Goal: Task Accomplishment & Management: Use online tool/utility

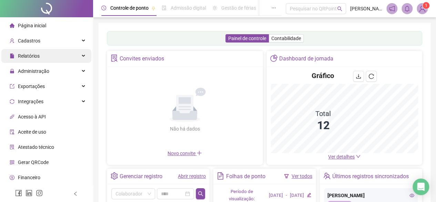
click at [39, 59] on span "Relatórios" at bounding box center [29, 56] width 22 height 6
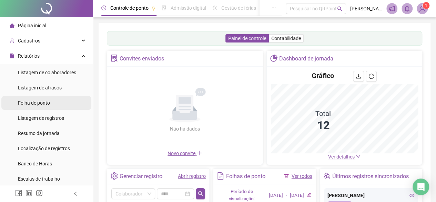
click at [39, 104] on span "Folha de ponto" at bounding box center [34, 103] width 32 height 6
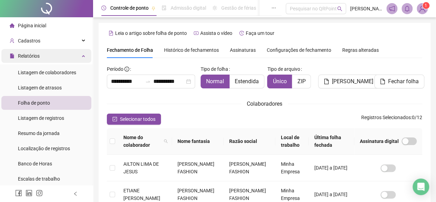
scroll to position [40, 0]
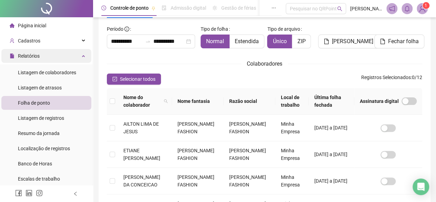
click at [49, 59] on div "Relatórios" at bounding box center [46, 56] width 90 height 14
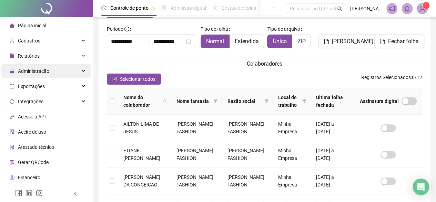
click at [47, 70] on span "Administração" at bounding box center [33, 71] width 31 height 6
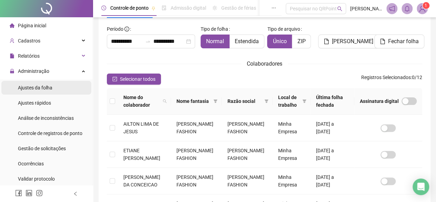
click at [48, 85] on span "Ajustes da folha" at bounding box center [35, 88] width 34 height 6
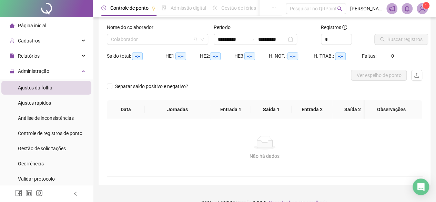
type input "**********"
click at [202, 37] on icon "down" at bounding box center [202, 39] width 4 height 4
click at [204, 40] on icon "down" at bounding box center [202, 39] width 4 height 4
click at [202, 37] on span at bounding box center [157, 39] width 93 height 10
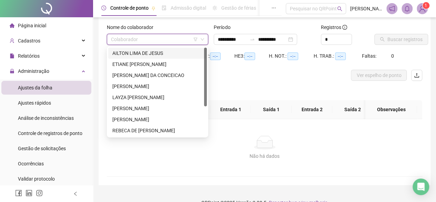
click at [163, 54] on div "AILTON LIMA DE JESUS" at bounding box center [157, 53] width 90 height 8
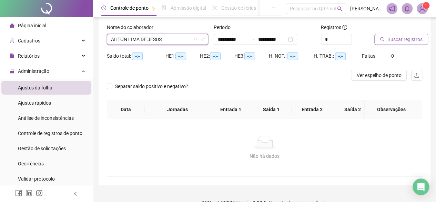
click at [419, 42] on span "Buscar registros" at bounding box center [405, 40] width 35 height 8
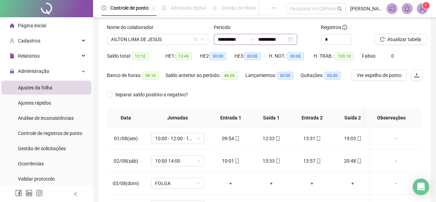
click at [297, 40] on div "**********" at bounding box center [255, 39] width 83 height 11
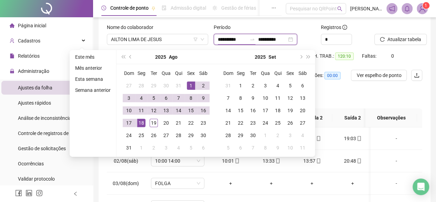
type input "**********"
click at [191, 84] on div "1" at bounding box center [191, 85] width 8 height 8
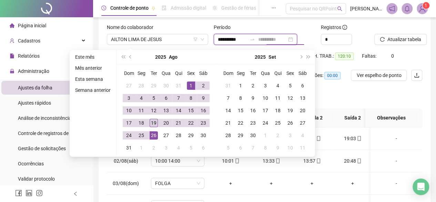
type input "**********"
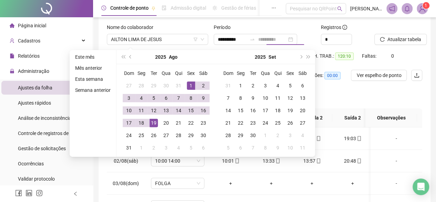
click at [156, 125] on div "19" at bounding box center [154, 123] width 8 height 8
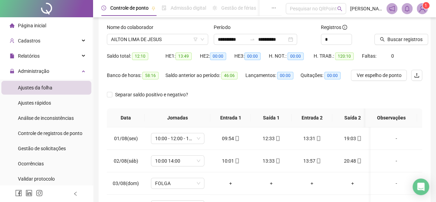
click at [393, 45] on div "Buscar registros" at bounding box center [398, 36] width 53 height 27
click at [394, 42] on span "Buscar registros" at bounding box center [405, 40] width 35 height 8
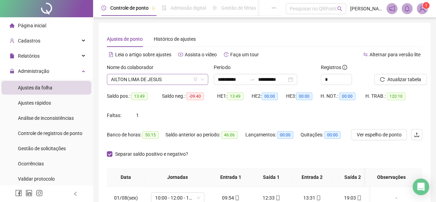
click at [174, 78] on span "AILTON LIMA DE JESUS" at bounding box center [157, 79] width 93 height 10
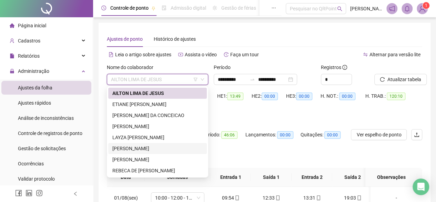
click at [150, 147] on div "[PERSON_NAME]" at bounding box center [157, 148] width 90 height 8
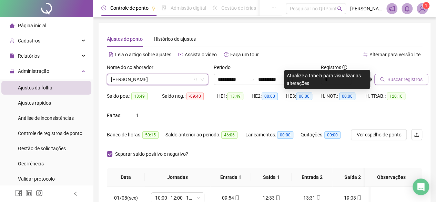
click at [421, 84] on button "Buscar registros" at bounding box center [401, 79] width 54 height 11
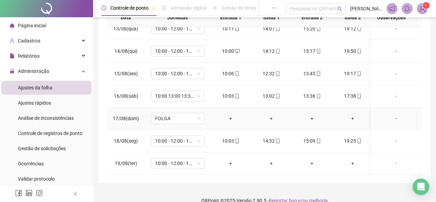
scroll to position [170, 0]
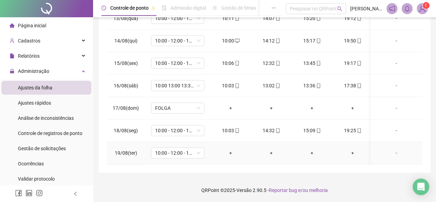
click at [228, 149] on div "+" at bounding box center [231, 153] width 30 height 8
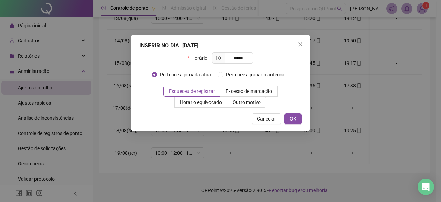
type input "*****"
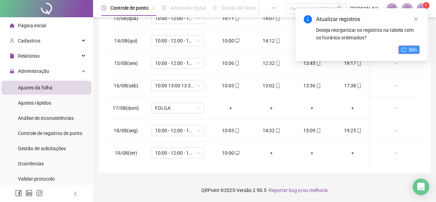
click at [414, 49] on span "Sim" at bounding box center [413, 50] width 8 height 8
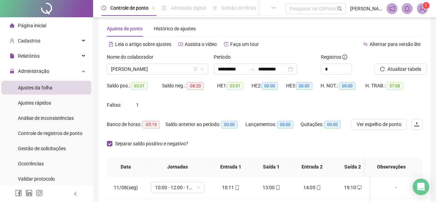
scroll to position [0, 0]
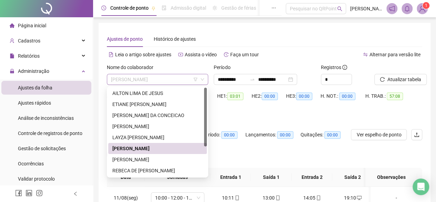
click at [185, 81] on span "[PERSON_NAME]" at bounding box center [157, 79] width 93 height 10
click at [177, 161] on div "[PERSON_NAME]" at bounding box center [157, 160] width 90 height 8
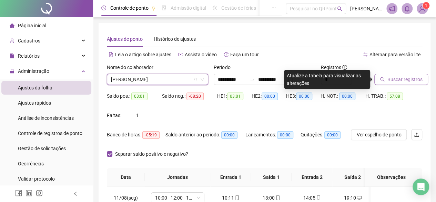
click at [405, 78] on span "Buscar registros" at bounding box center [405, 80] width 35 height 8
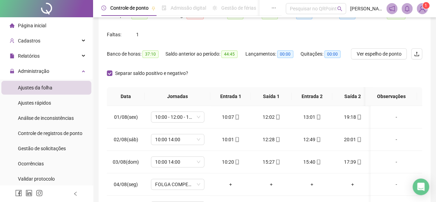
scroll to position [32, 0]
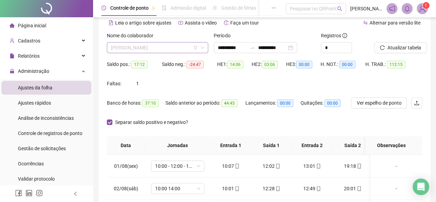
click at [173, 47] on span "[PERSON_NAME]" at bounding box center [157, 47] width 93 height 10
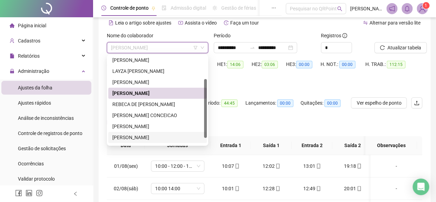
scroll to position [44, 0]
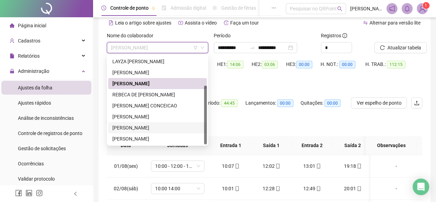
click at [162, 126] on div "[PERSON_NAME]" at bounding box center [157, 128] width 90 height 8
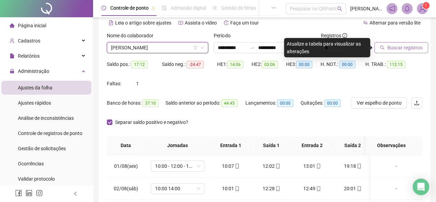
click at [398, 44] on span "Buscar registros" at bounding box center [405, 48] width 35 height 8
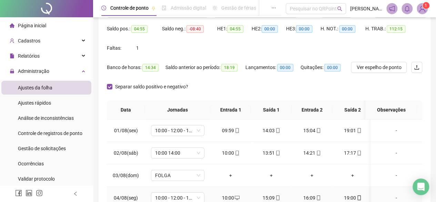
scroll to position [0, 0]
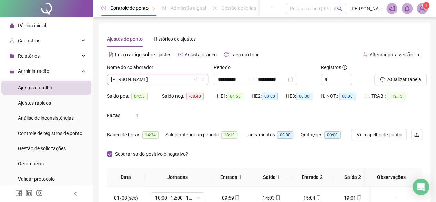
click at [181, 76] on span "[PERSON_NAME]" at bounding box center [157, 79] width 93 height 10
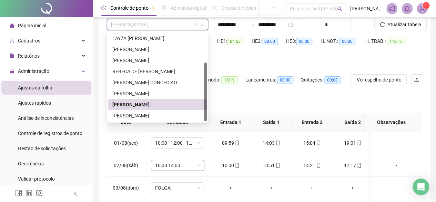
scroll to position [69, 0]
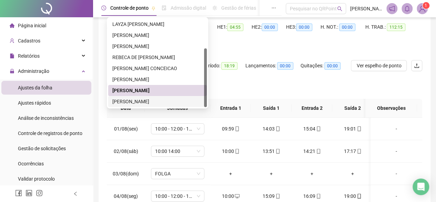
click at [182, 101] on div "[PERSON_NAME]" at bounding box center [157, 102] width 90 height 8
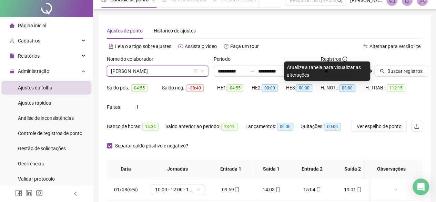
scroll to position [0, 0]
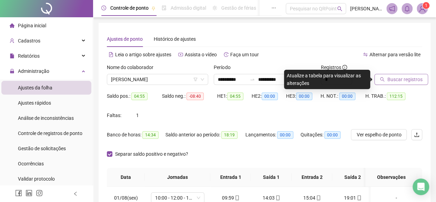
click at [402, 82] on span "Buscar registros" at bounding box center [405, 80] width 35 height 8
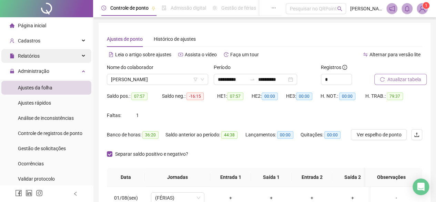
click at [56, 52] on div "Relatórios" at bounding box center [46, 56] width 90 height 14
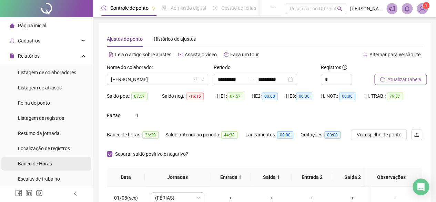
click at [73, 164] on li "Banco de Horas" at bounding box center [46, 164] width 90 height 14
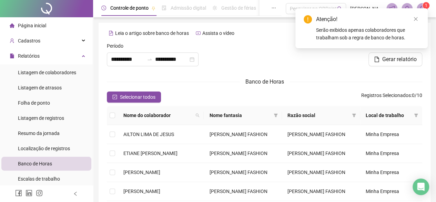
type input "**********"
click at [143, 100] on button "Selecionar todos" at bounding box center [134, 96] width 54 height 11
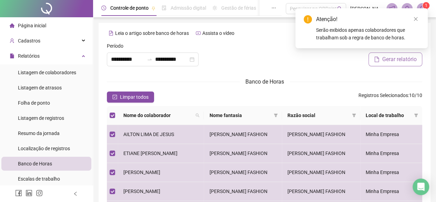
click at [388, 62] on span "Gerar relatório" at bounding box center [399, 59] width 34 height 8
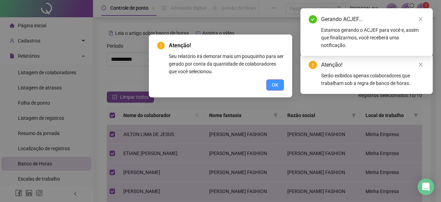
click at [277, 84] on span "OK" at bounding box center [275, 85] width 7 height 8
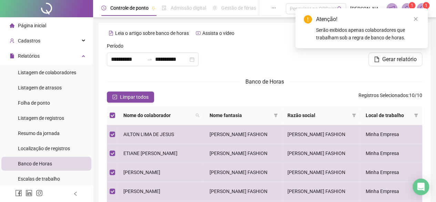
click at [369, 52] on button "Gerar relatório" at bounding box center [396, 59] width 54 height 14
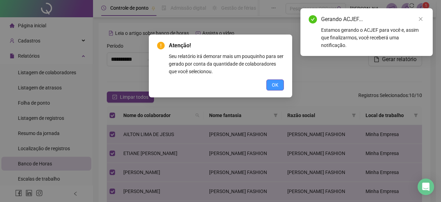
click at [279, 84] on button "OK" at bounding box center [276, 84] width 18 height 11
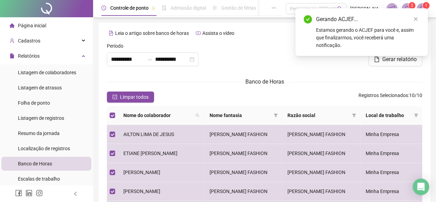
click at [370, 39] on div "Estamos gerando o ACJEF para você e, assim que finalizarmos, você receberá uma …" at bounding box center [367, 37] width 103 height 23
click at [414, 18] on icon "close" at bounding box center [415, 19] width 5 height 5
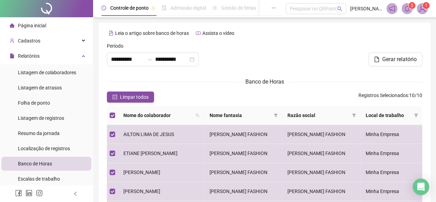
click at [410, 8] on sup "2" at bounding box center [412, 5] width 7 height 7
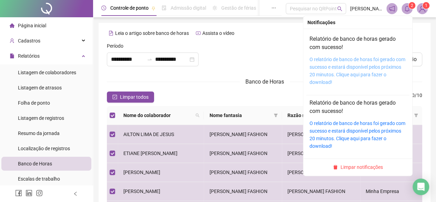
click at [356, 68] on link "O relatório de banco de horas foi gerado com sucesso e estará disponível pelos …" at bounding box center [358, 71] width 96 height 28
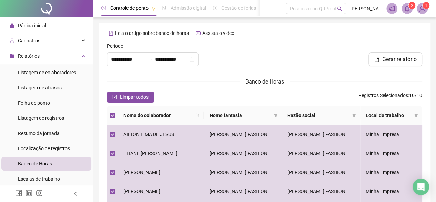
click at [36, 24] on span "Página inicial" at bounding box center [32, 26] width 28 height 6
